Goal: Entertainment & Leisure: Consume media (video, audio)

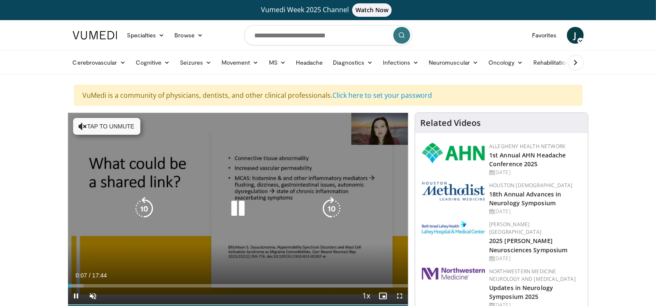
click at [114, 125] on button "Tap to unmute" at bounding box center [106, 126] width 67 height 17
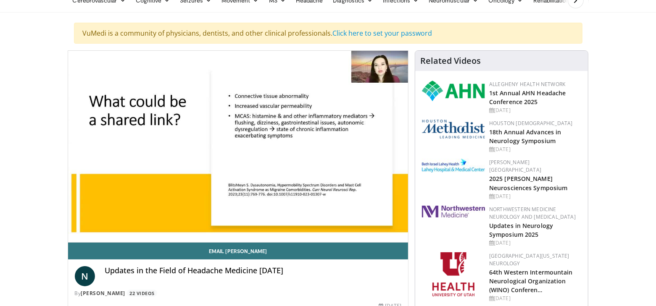
scroll to position [66, 0]
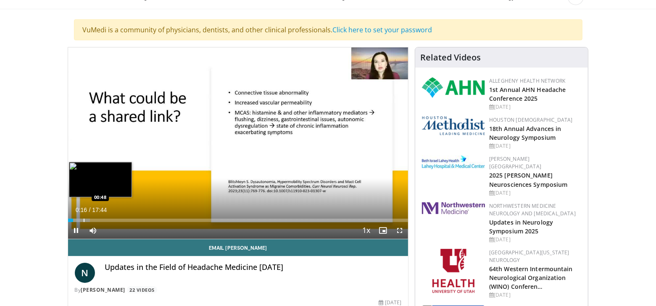
click at [84, 219] on div "Progress Bar" at bounding box center [84, 220] width 1 height 3
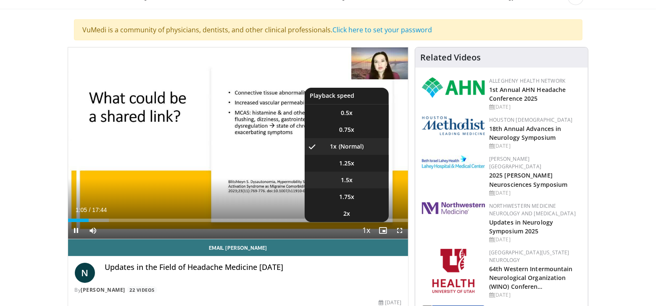
click at [345, 176] on span "1.5x" at bounding box center [347, 180] width 12 height 8
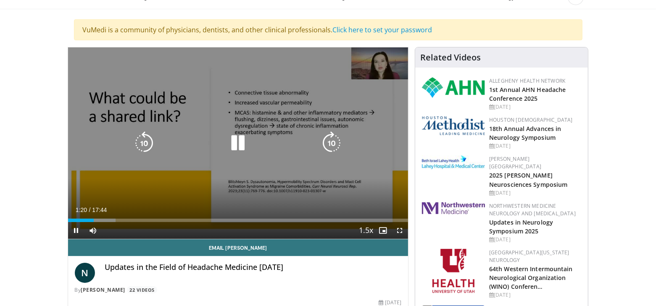
click at [335, 139] on icon "Video Player" at bounding box center [332, 143] width 24 height 24
click at [336, 142] on icon "Video Player" at bounding box center [332, 143] width 24 height 24
click at [335, 141] on icon "Video Player" at bounding box center [332, 143] width 24 height 24
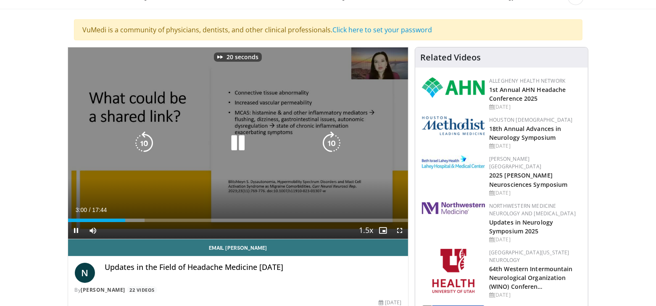
click at [335, 141] on icon "Video Player" at bounding box center [332, 143] width 24 height 24
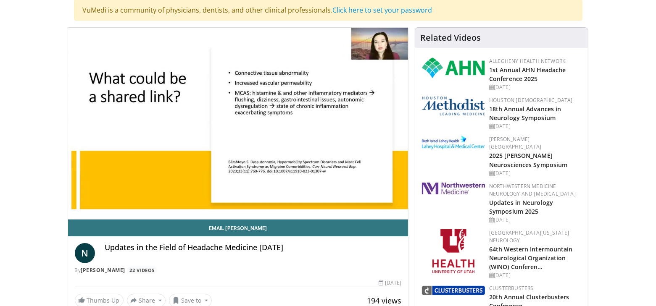
scroll to position [84, 0]
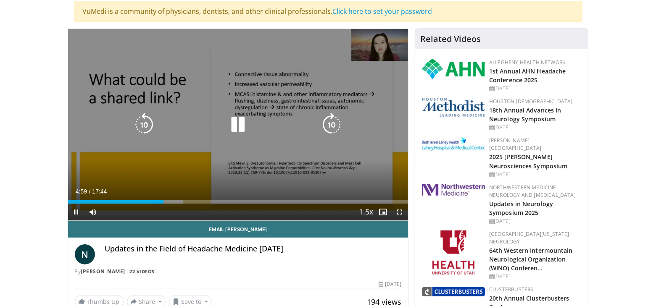
click at [333, 121] on icon "Video Player" at bounding box center [332, 125] width 24 height 24
click at [326, 120] on icon "Video Player" at bounding box center [332, 125] width 24 height 24
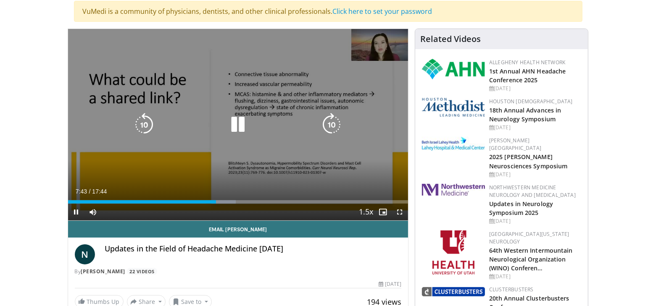
click at [328, 122] on icon "Video Player" at bounding box center [332, 125] width 24 height 24
click at [331, 122] on icon "Video Player" at bounding box center [332, 125] width 24 height 24
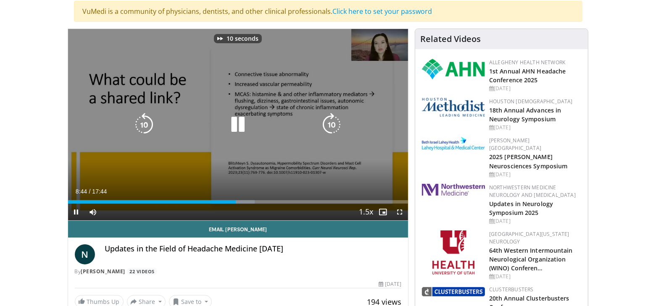
click at [331, 122] on icon "Video Player" at bounding box center [332, 125] width 24 height 24
click at [333, 121] on icon "Video Player" at bounding box center [332, 125] width 24 height 24
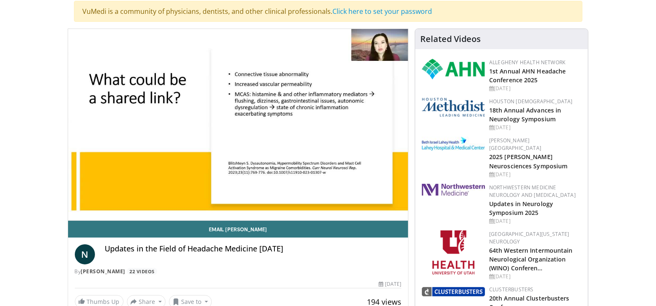
click at [332, 122] on div "20 seconds Tap to unmute" at bounding box center [238, 124] width 340 height 191
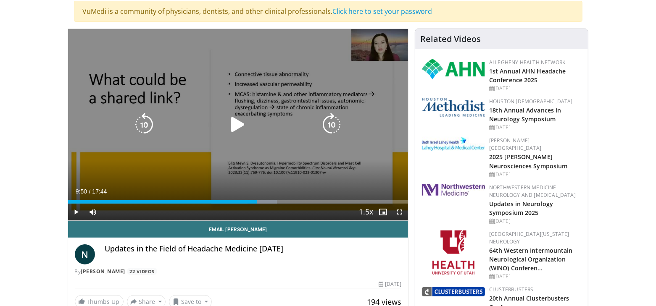
click at [334, 124] on icon "Video Player" at bounding box center [332, 125] width 24 height 24
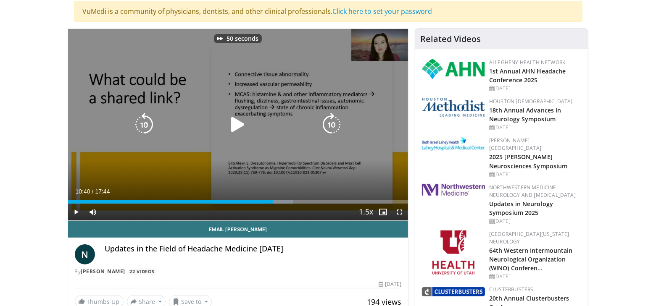
click at [334, 124] on icon "Video Player" at bounding box center [332, 125] width 24 height 24
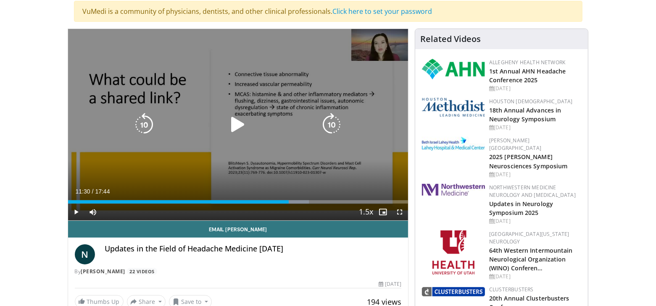
click at [242, 126] on icon "Video Player" at bounding box center [238, 125] width 24 height 24
click at [337, 121] on icon "Video Player" at bounding box center [332, 125] width 24 height 24
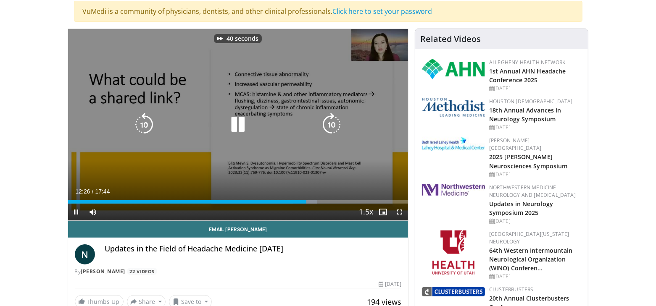
click at [337, 121] on icon "Video Player" at bounding box center [332, 125] width 24 height 24
click at [331, 123] on icon "Video Player" at bounding box center [332, 125] width 24 height 24
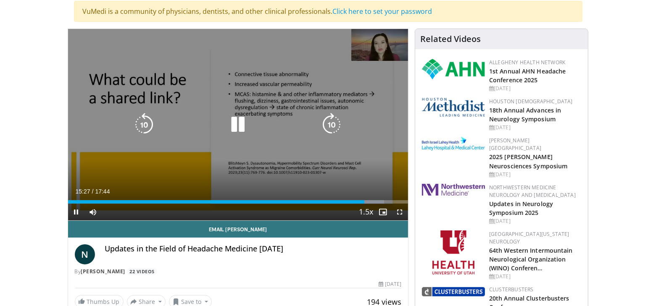
click at [333, 123] on icon "Video Player" at bounding box center [332, 125] width 24 height 24
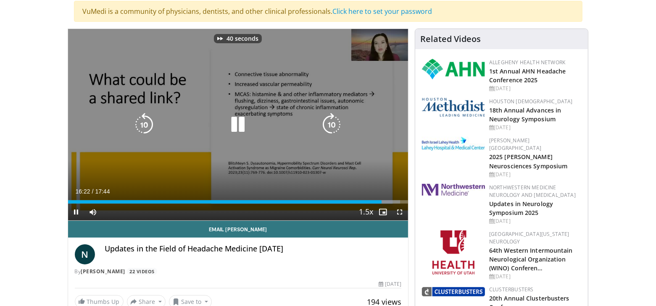
click at [333, 123] on icon "Video Player" at bounding box center [332, 125] width 24 height 24
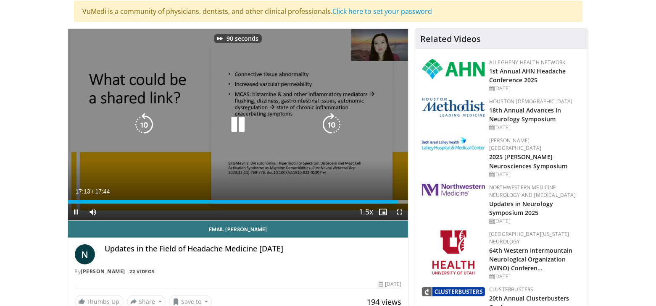
click at [333, 123] on icon "Video Player" at bounding box center [332, 125] width 24 height 24
